Goal: Information Seeking & Learning: Understand process/instructions

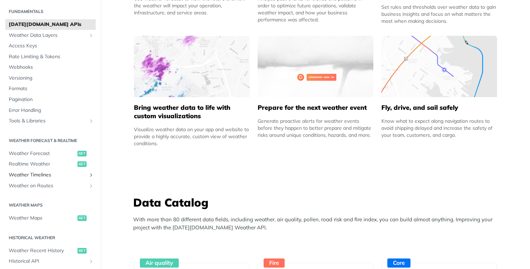
scroll to position [20, 0]
click at [33, 156] on span "Weather Forecast" at bounding box center [42, 153] width 67 height 7
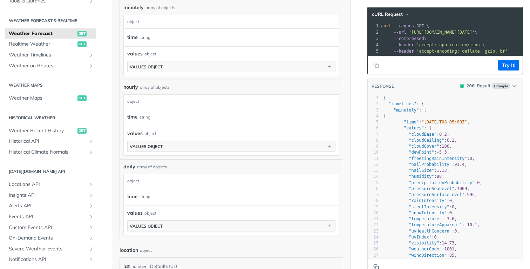
scroll to position [142, 0]
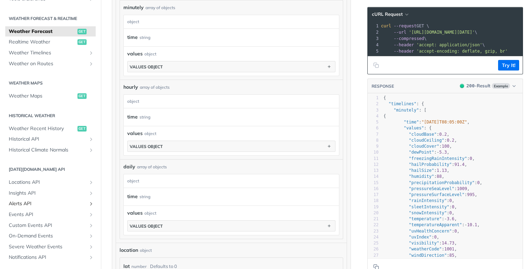
click at [23, 204] on span "Alerts API" at bounding box center [48, 203] width 78 height 7
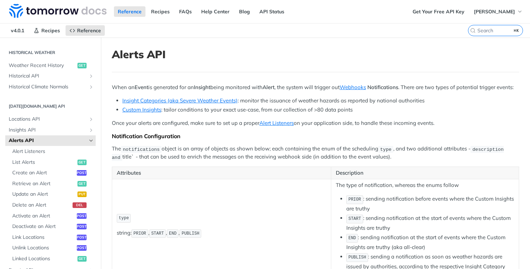
click at [126, 88] on p "When an Event is generated for an Insight being monitored with Alert , the syst…" at bounding box center [315, 87] width 407 height 8
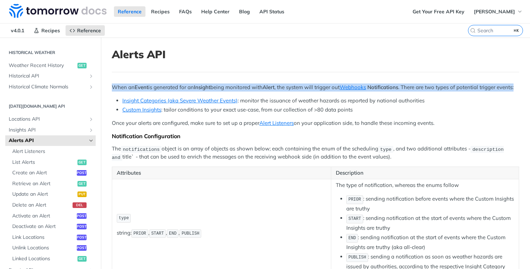
click at [126, 88] on p "When an Event is generated for an Insight being monitored with Alert , the syst…" at bounding box center [315, 87] width 407 height 8
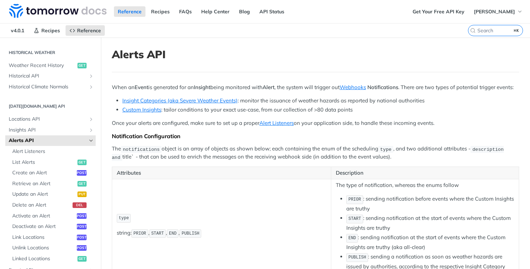
click at [265, 105] on li "Insight Categories (aka Severe Weather Events) : monitor the issuance of weathe…" at bounding box center [320, 101] width 397 height 8
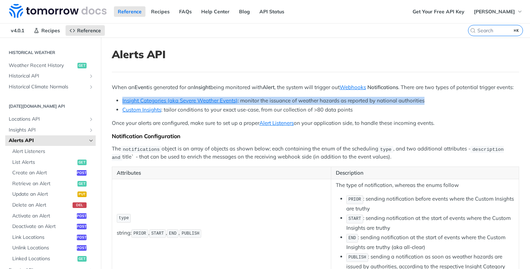
click at [265, 105] on li "Insight Categories (aka Severe Weather Events) : monitor the issuance of weathe…" at bounding box center [320, 101] width 397 height 8
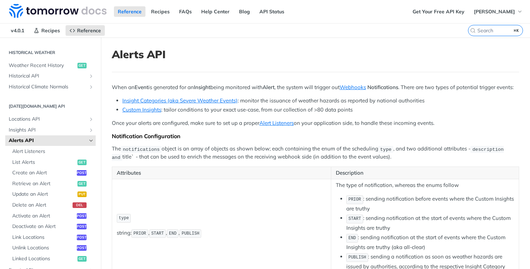
click at [251, 114] on li "Custom Insights : tailor conditions to your exact use-case, from our collection…" at bounding box center [320, 110] width 397 height 8
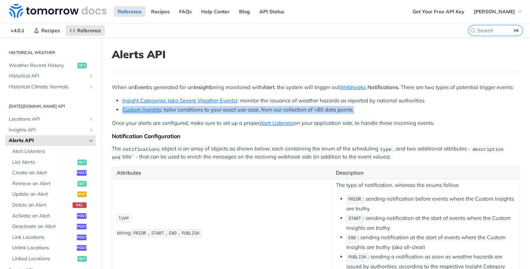
click at [251, 114] on li "Custom Insights : tailor conditions to your exact use-case, from our collection…" at bounding box center [320, 110] width 397 height 8
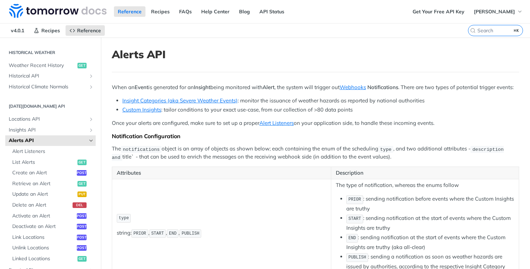
click at [238, 127] on p "Once your alerts are configured, make sure to set up a proper Alert Listeners o…" at bounding box center [315, 123] width 407 height 8
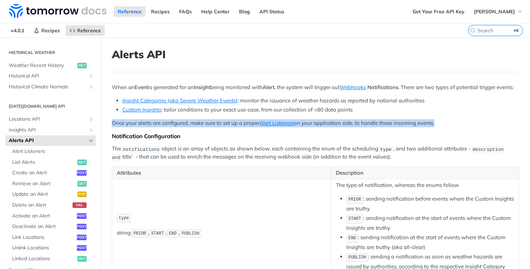
click at [238, 127] on p "Once your alerts are configured, make sure to set up a proper Alert Listeners o…" at bounding box center [315, 123] width 407 height 8
click at [204, 127] on p "Once your alerts are configured, make sure to set up a proper Alert Listeners o…" at bounding box center [315, 123] width 407 height 8
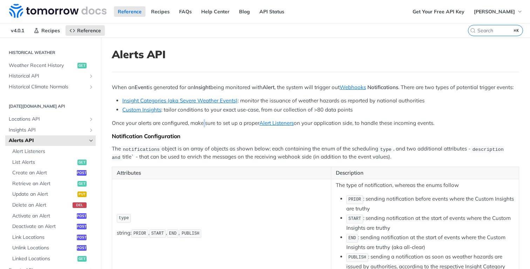
click at [204, 127] on p "Once your alerts are configured, make sure to set up a proper Alert Listeners o…" at bounding box center [315, 123] width 407 height 8
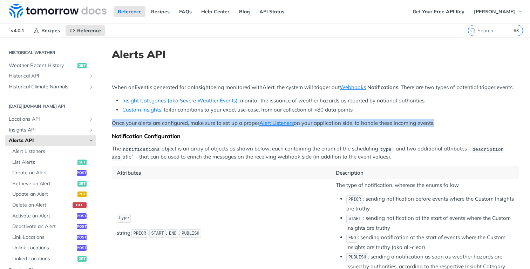
click at [204, 127] on p "Once your alerts are configured, make sure to set up a proper Alert Listeners o…" at bounding box center [315, 123] width 407 height 8
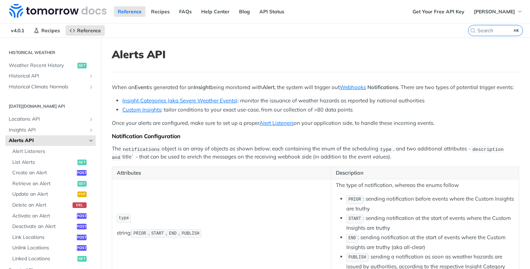
click at [222, 156] on p "The notifications object is an array of objects as shown below; each containing…" at bounding box center [315, 153] width 407 height 16
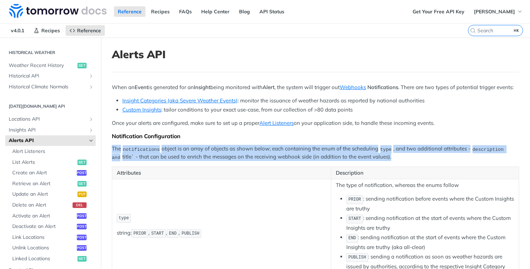
click at [222, 158] on p "The notifications object is an array of objects as shown below; each containing…" at bounding box center [315, 153] width 407 height 16
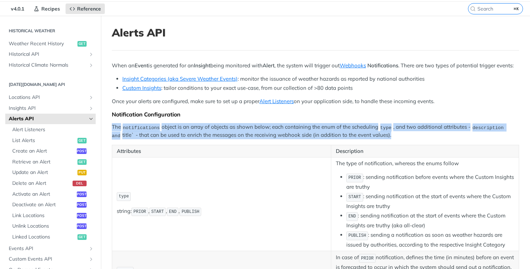
scroll to position [27, 0]
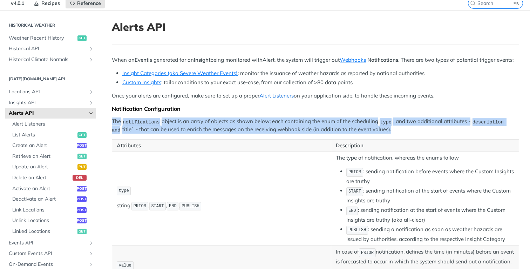
click at [274, 99] on link "Alert Listeners" at bounding box center [276, 95] width 34 height 7
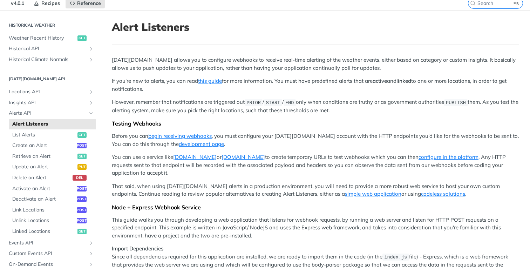
click at [153, 60] on p "[DATE][DOMAIN_NAME] allows you to configure webhooks to receive real-time alert…" at bounding box center [315, 64] width 407 height 16
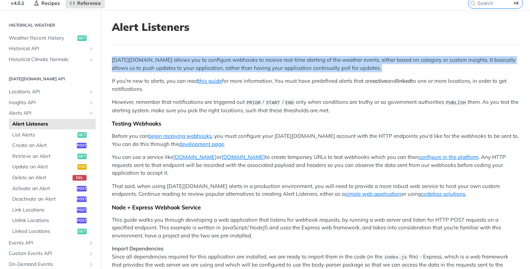
click at [153, 60] on p "[DATE][DOMAIN_NAME] allows you to configure webhooks to receive real-time alert…" at bounding box center [315, 64] width 407 height 16
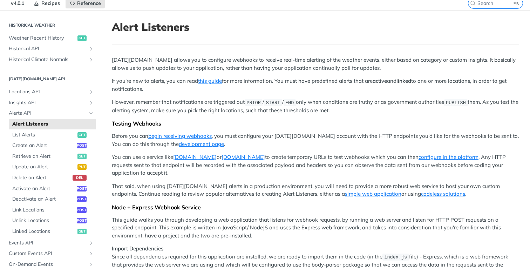
click at [269, 82] on p "If you're new to alerts, you can read this guide for more information. You must…" at bounding box center [315, 85] width 407 height 16
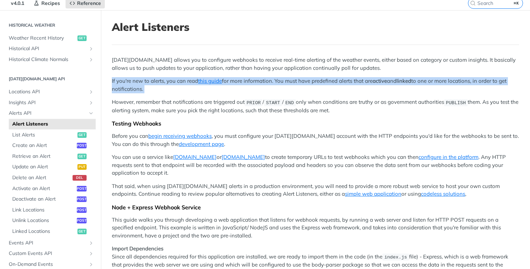
click at [269, 82] on p "If you're new to alerts, you can read this guide for more information. You must…" at bounding box center [315, 85] width 407 height 16
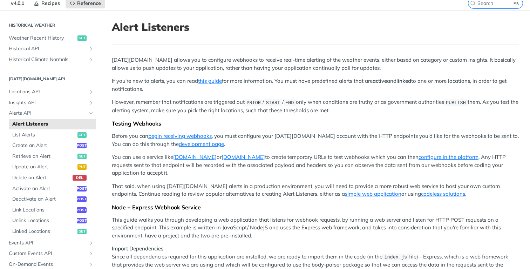
click at [191, 101] on p "However, remember that notifications are triggered out PRIOR / START / END only…" at bounding box center [315, 106] width 407 height 16
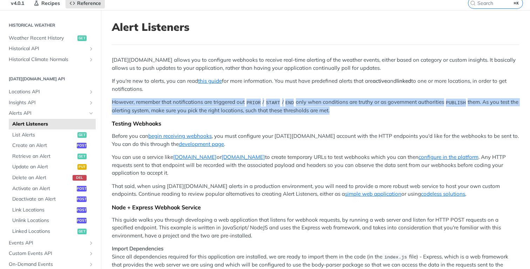
click at [191, 101] on p "However, remember that notifications are triggered out PRIOR / START / END only…" at bounding box center [315, 106] width 407 height 16
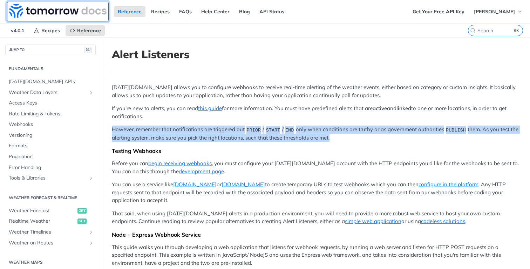
click at [53, 11] on img at bounding box center [57, 11] width 97 height 14
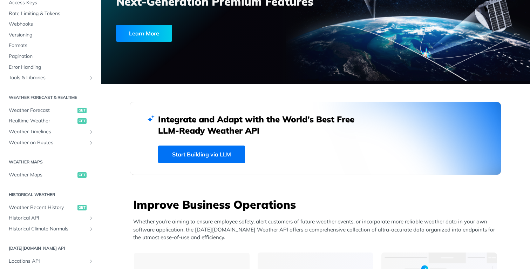
scroll to position [95, 0]
